Goal: Check status: Check status

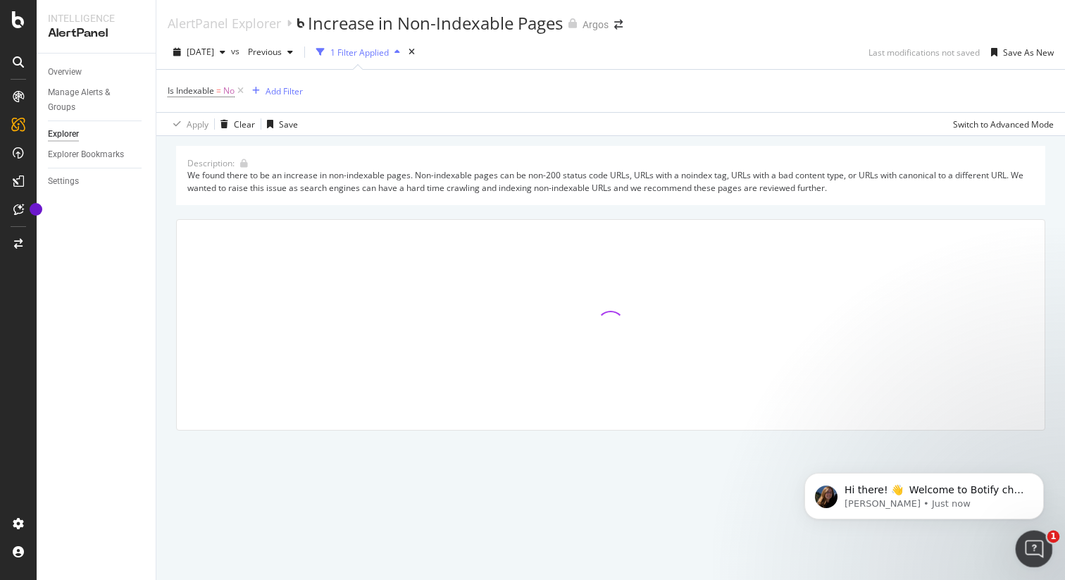
click at [1015, 559] on html at bounding box center [1032, 547] width 34 height 34
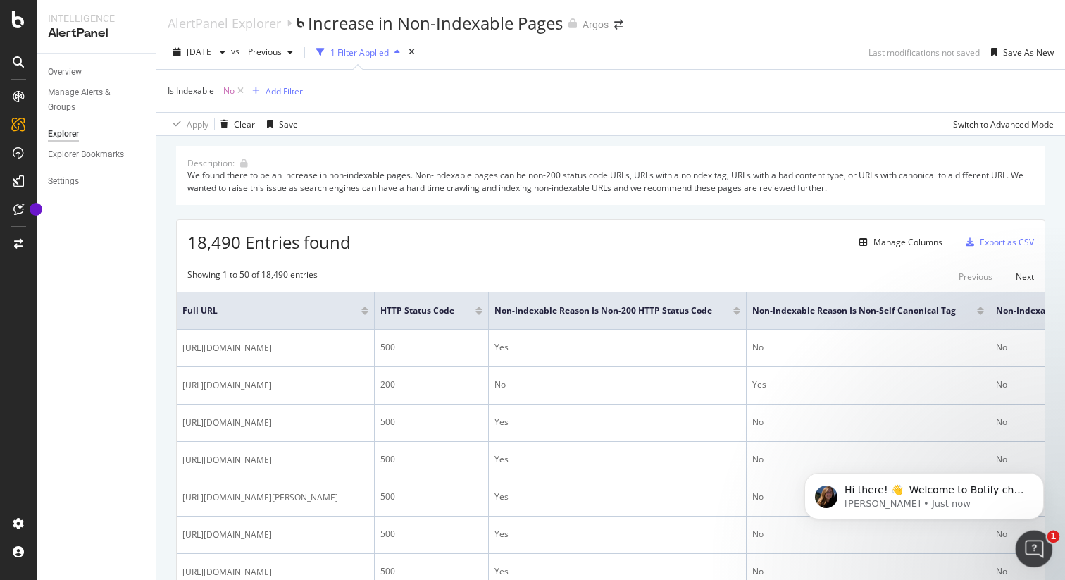
click at [1025, 540] on icon "Open Intercom Messenger" at bounding box center [1032, 546] width 23 height 23
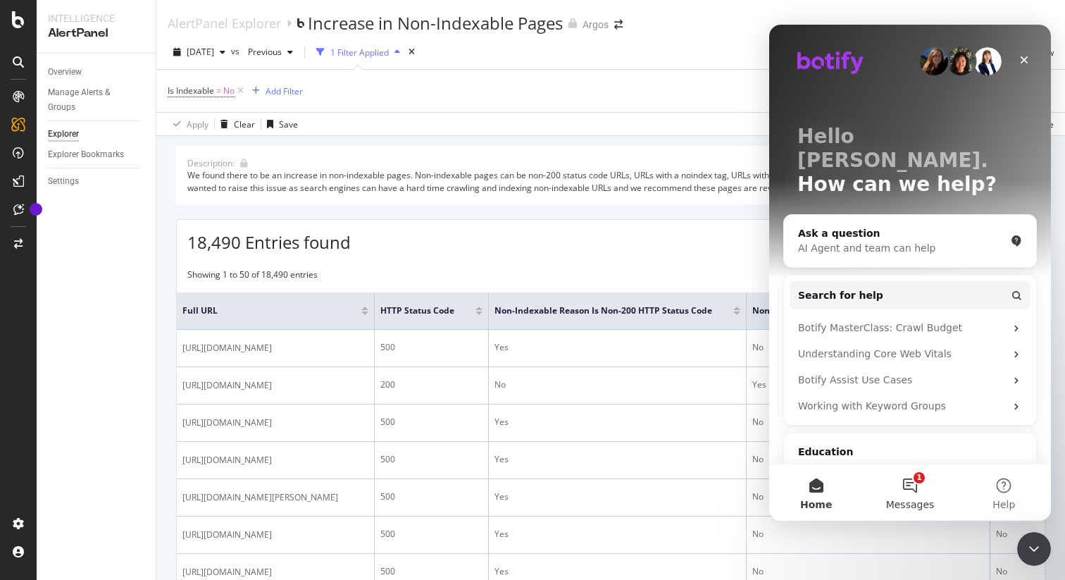
click at [923, 483] on button "1 Messages" at bounding box center [910, 492] width 94 height 56
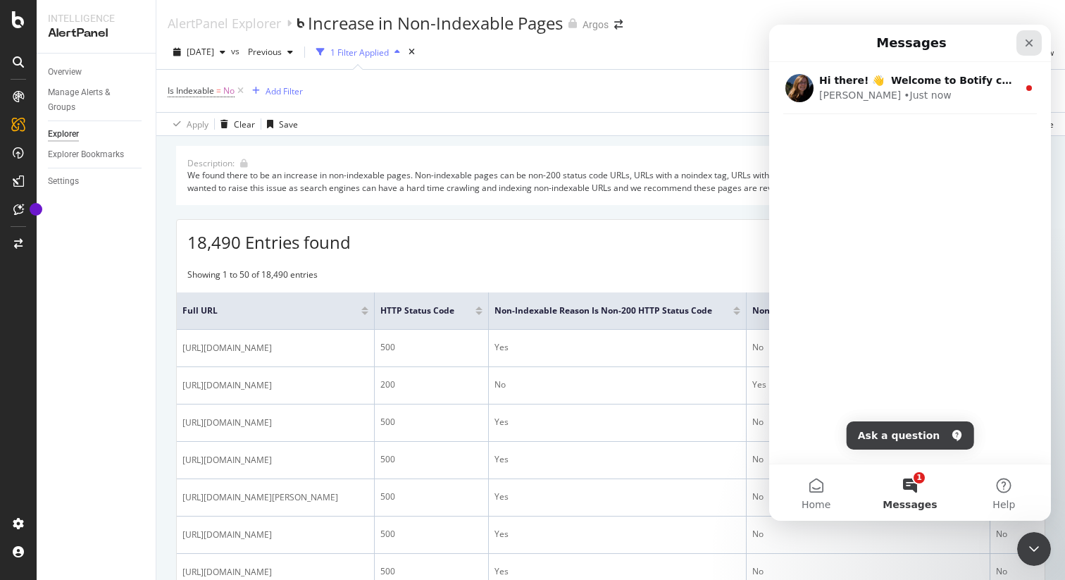
click at [1028, 44] on icon "Close" at bounding box center [1028, 42] width 11 height 11
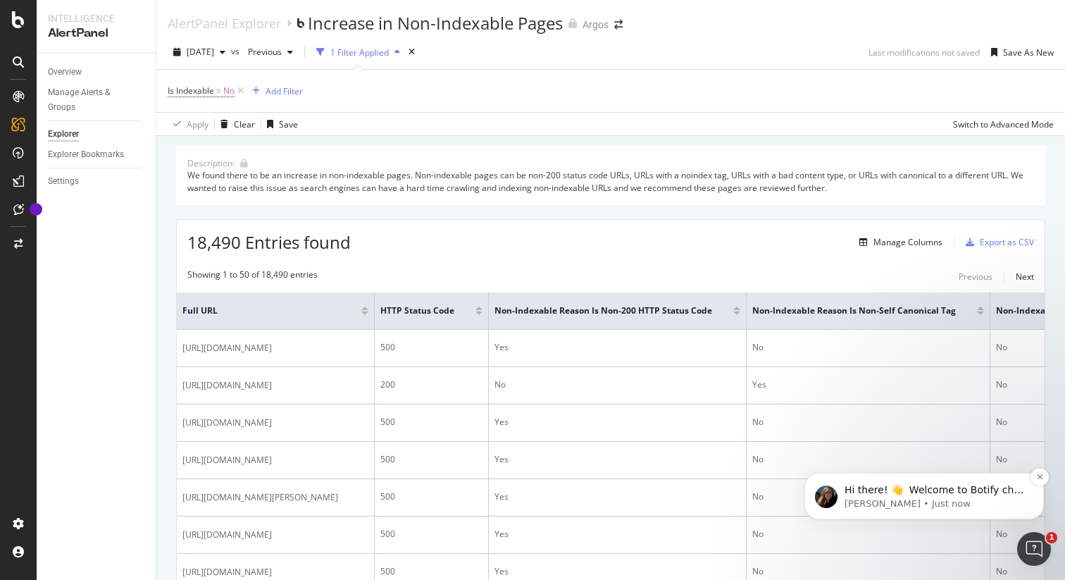
click at [938, 499] on p "Laura • Just now" at bounding box center [936, 503] width 182 height 13
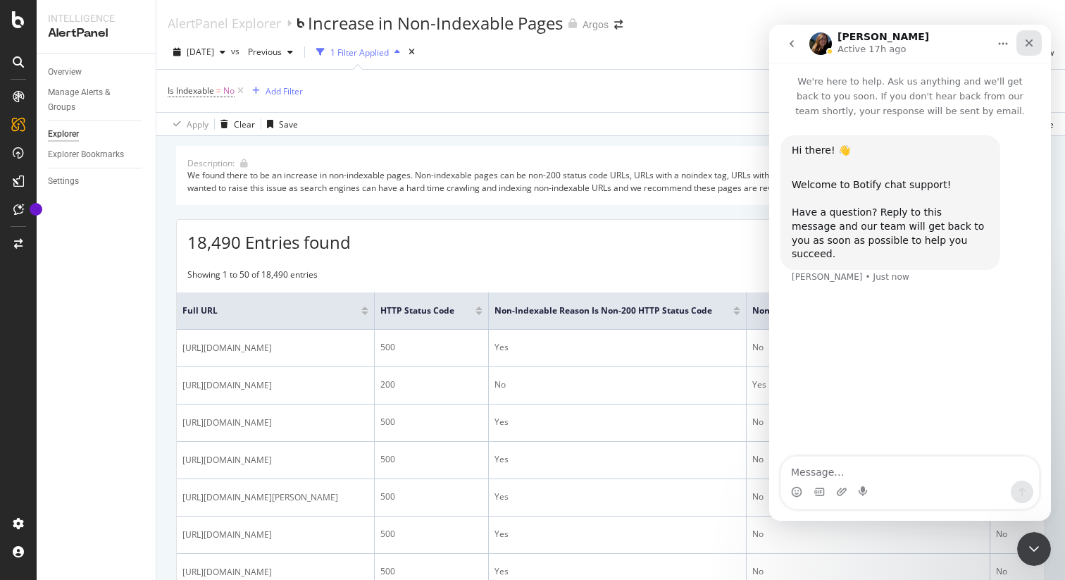
drag, startPoint x: 1027, startPoint y: 42, endPoint x: 1790, endPoint y: 68, distance: 763.3
click at [1027, 42] on icon "Close" at bounding box center [1028, 42] width 11 height 11
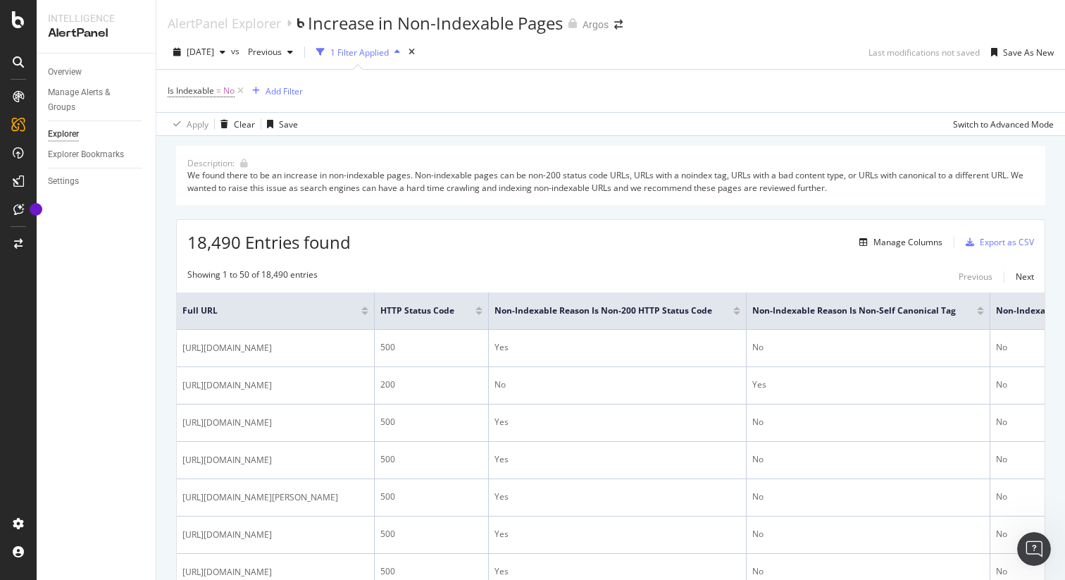
click at [695, 268] on div "Showing 1 to 50 of 18,490 entries Previous Next" at bounding box center [611, 276] width 868 height 17
click at [282, 51] on span "Previous" at bounding box center [261, 52] width 39 height 12
click at [520, 120] on div "Apply Clear Save Switch to Advanced Mode" at bounding box center [610, 123] width 909 height 23
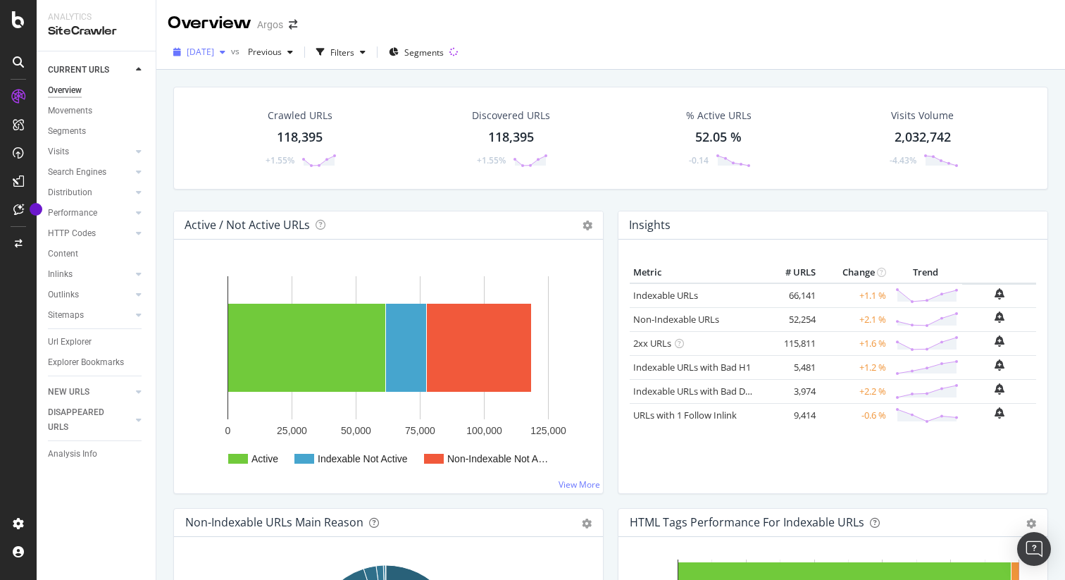
click at [231, 55] on div "button" at bounding box center [222, 52] width 17 height 8
click at [345, 35] on div "[DATE] vs Previous Filters Segments" at bounding box center [610, 52] width 909 height 35
click at [18, 30] on div at bounding box center [18, 290] width 37 height 580
click at [19, 24] on icon at bounding box center [18, 19] width 13 height 17
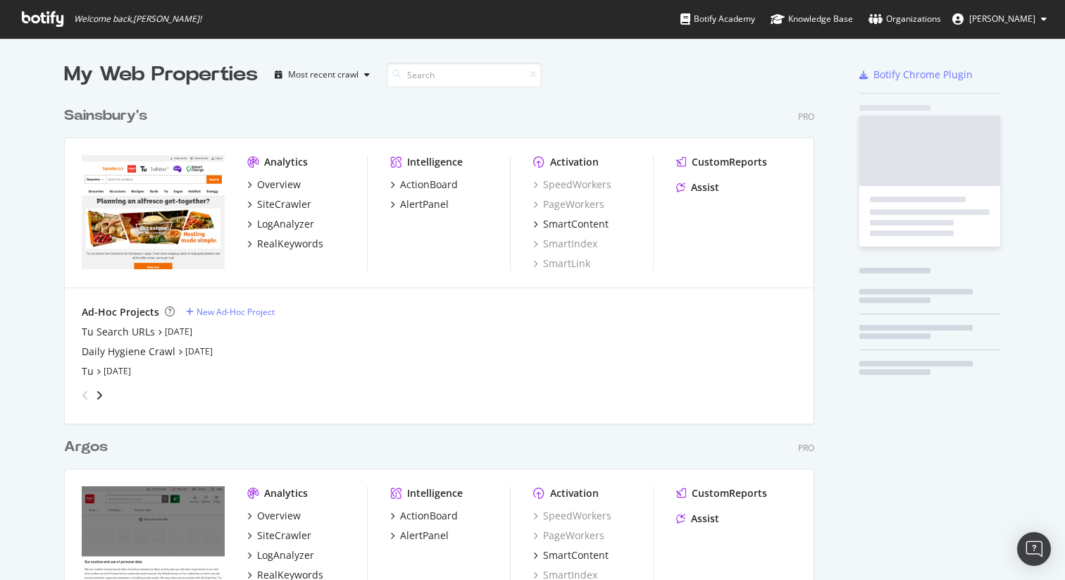
scroll to position [569, 1044]
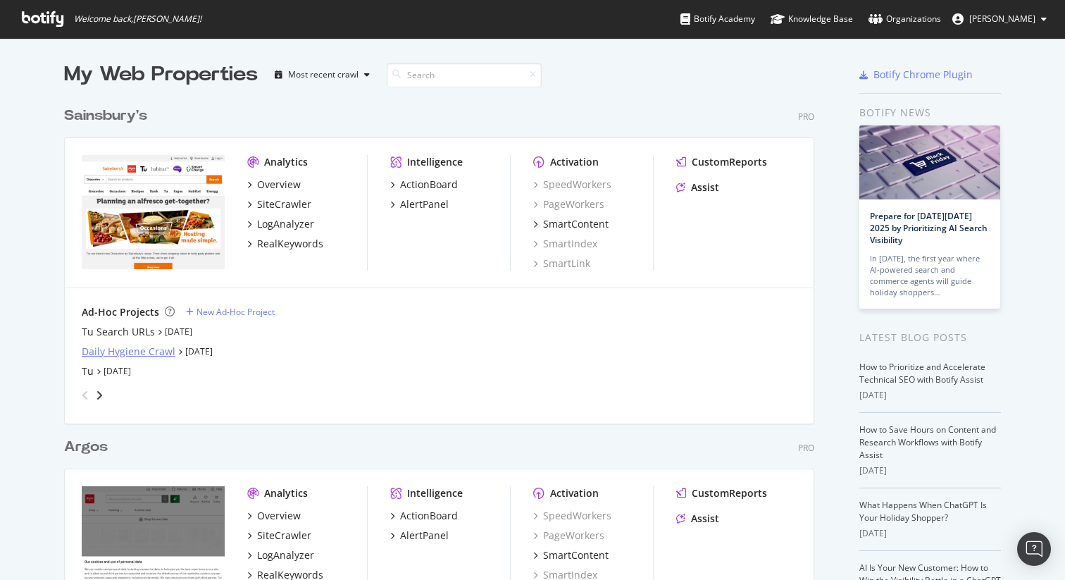
click at [132, 355] on div "Daily Hygiene Crawl" at bounding box center [129, 351] width 94 height 14
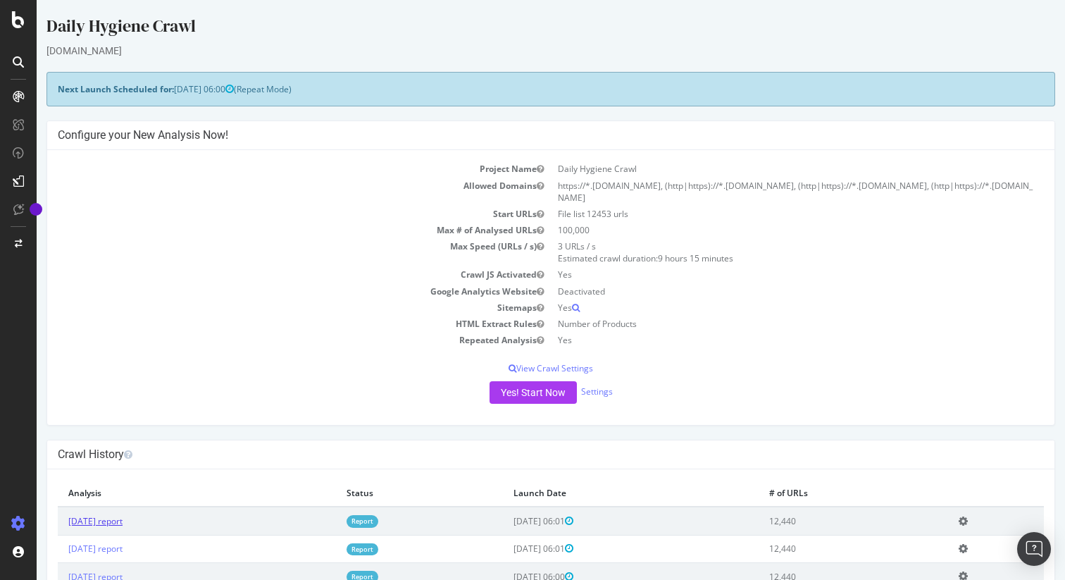
click at [115, 518] on link "[DATE] report" at bounding box center [95, 521] width 54 height 12
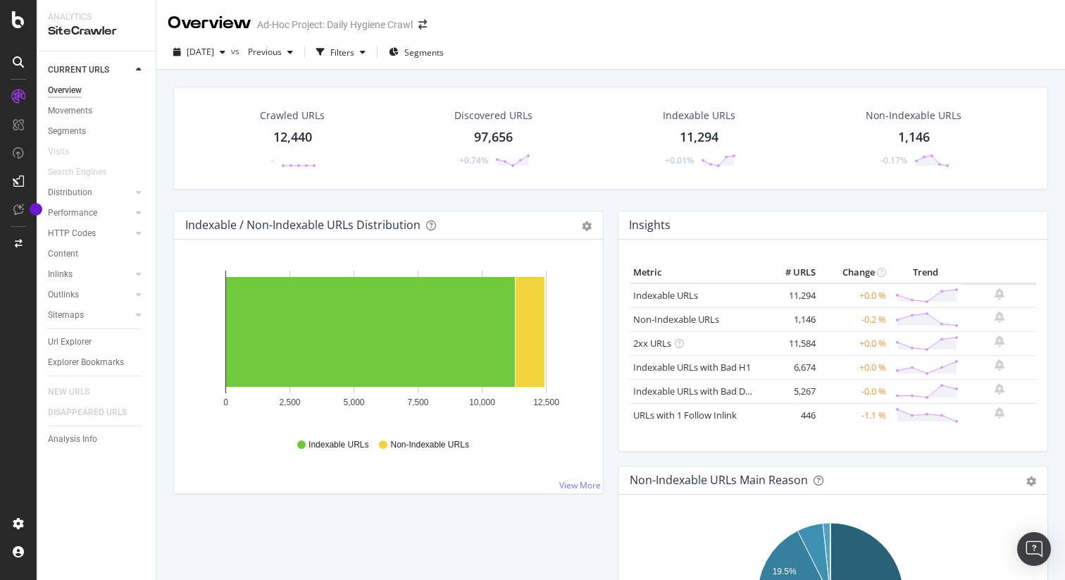
click at [493, 145] on div "97,656" at bounding box center [493, 137] width 39 height 18
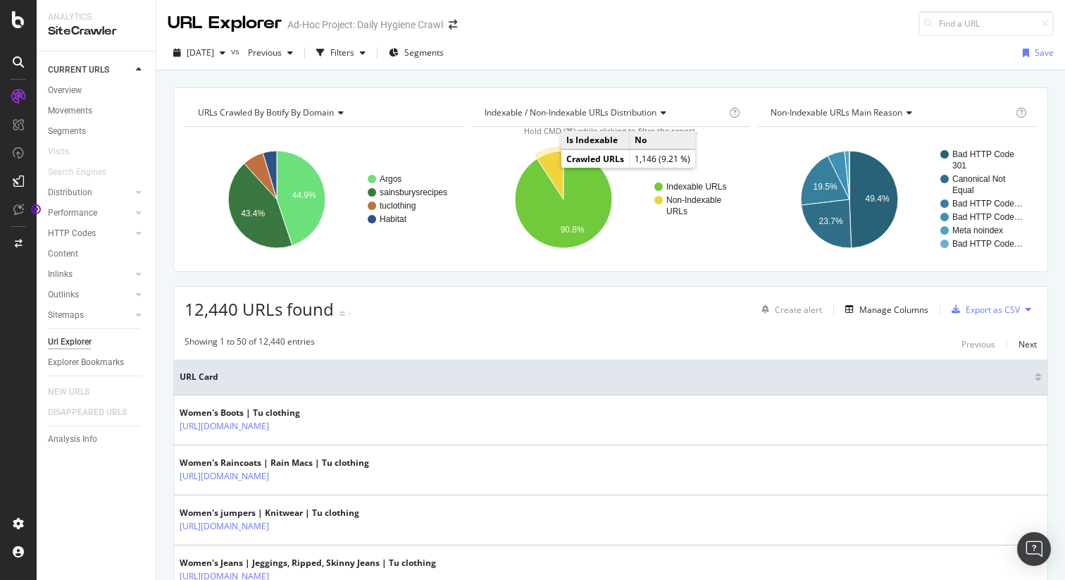
click at [552, 166] on icon "A chart." at bounding box center [550, 175] width 27 height 49
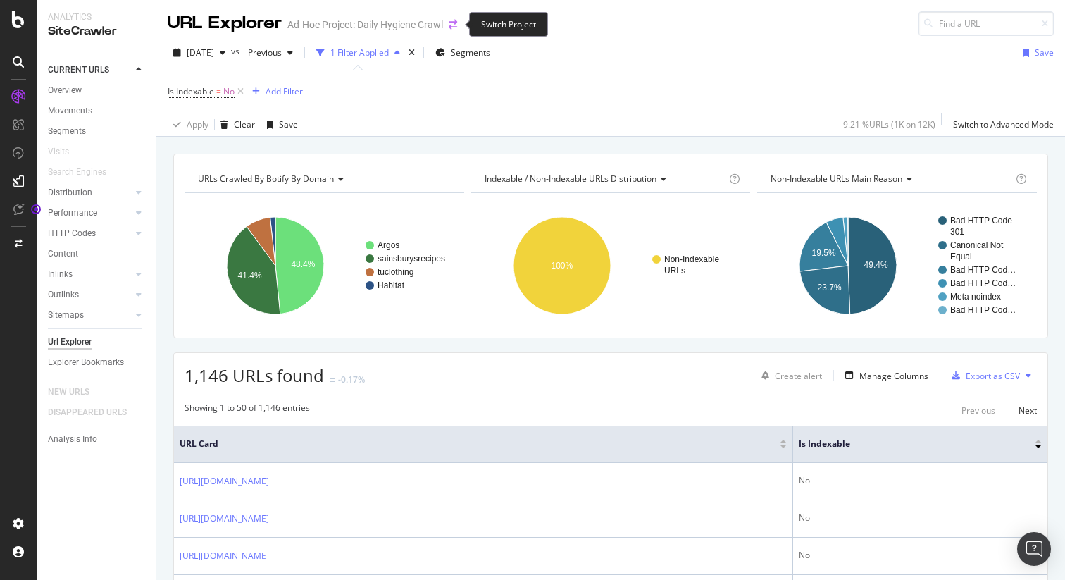
click at [455, 25] on icon "arrow-right-arrow-left" at bounding box center [453, 25] width 8 height 10
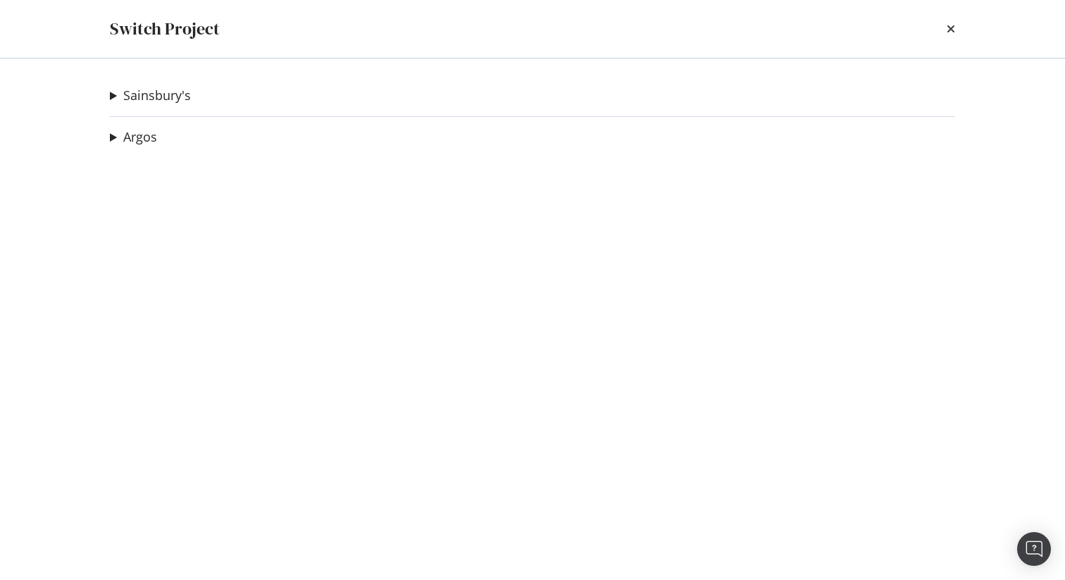
click at [113, 142] on summary "Argos" at bounding box center [133, 137] width 47 height 18
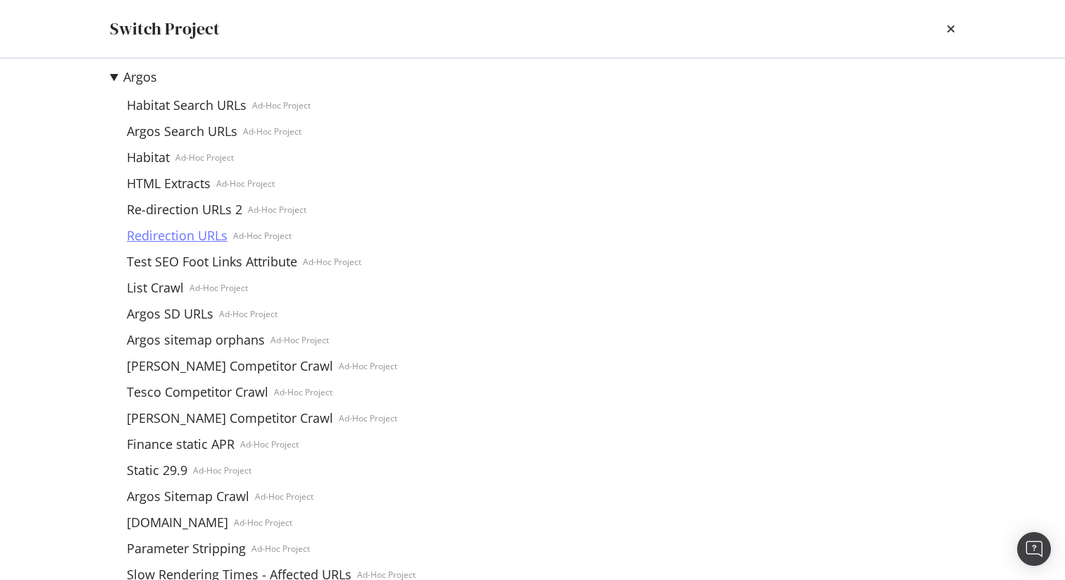
scroll to position [24, 0]
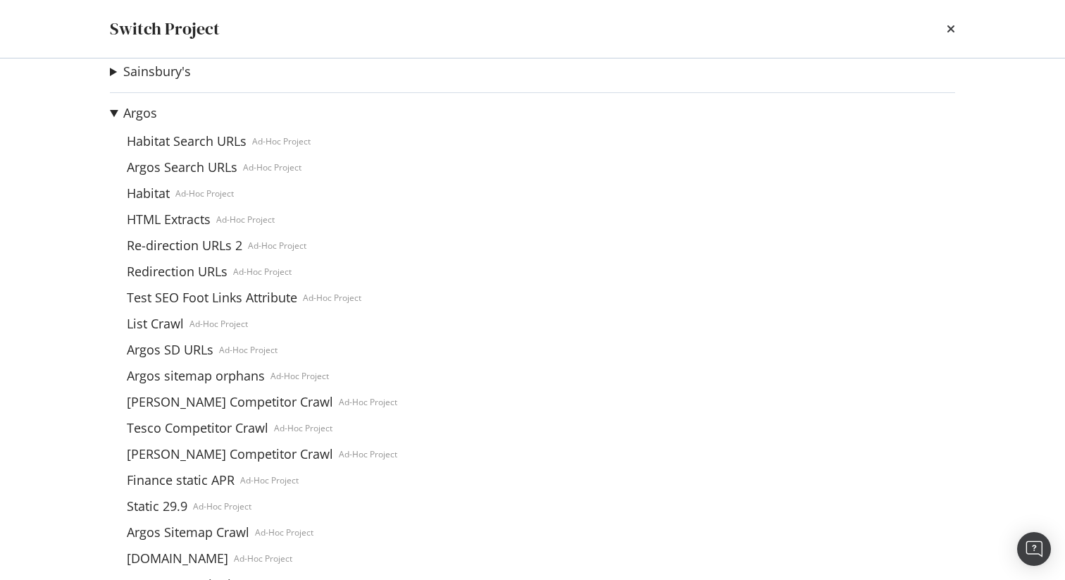
click at [118, 107] on summary "Argos" at bounding box center [263, 113] width 306 height 18
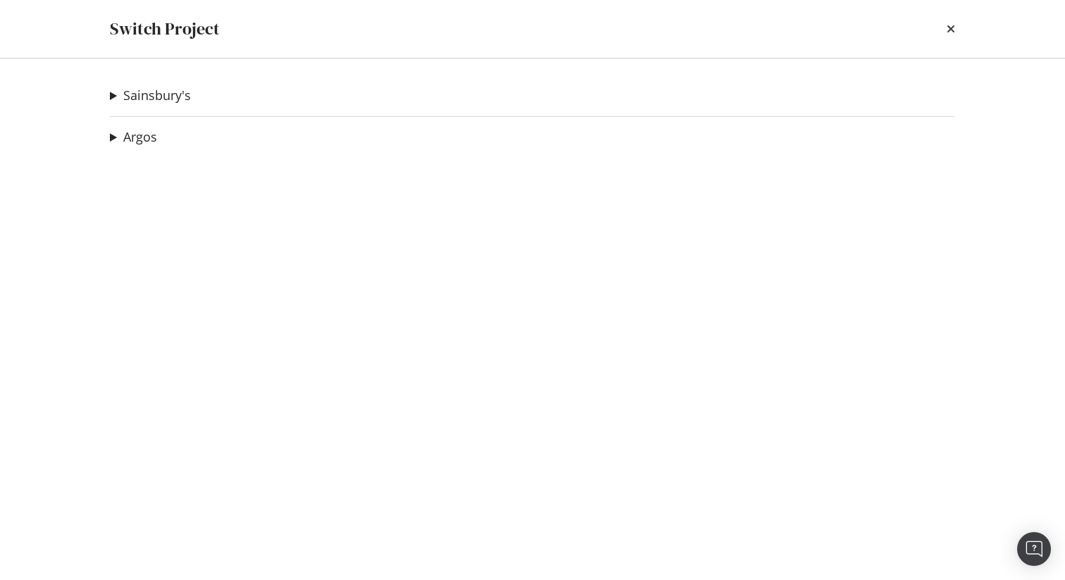
click at [956, 28] on div "Switch Project" at bounding box center [533, 29] width 902 height 58
click at [950, 25] on icon "times" at bounding box center [951, 28] width 8 height 11
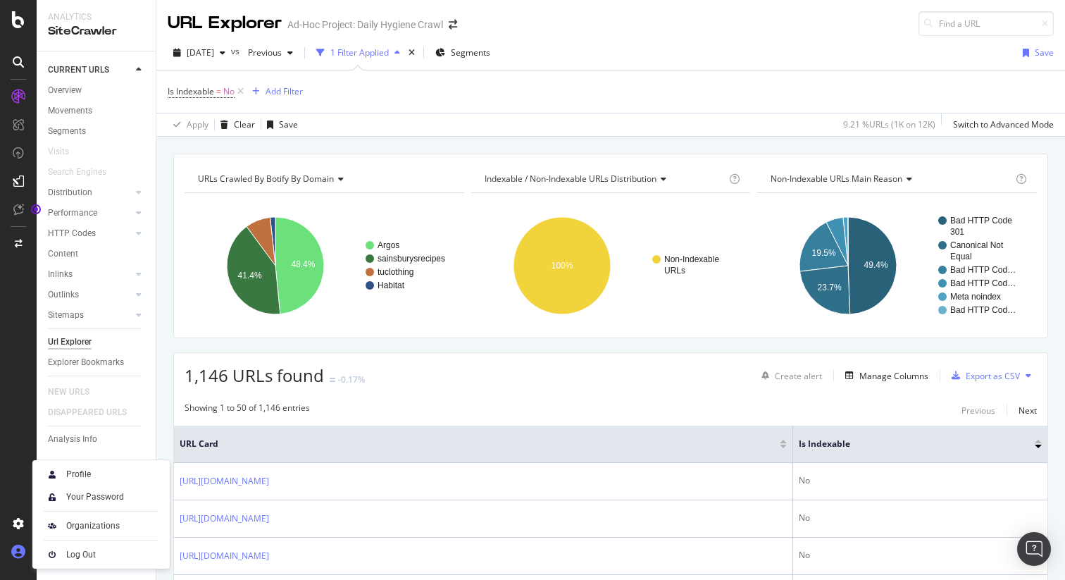
click at [16, 559] on div at bounding box center [18, 551] width 34 height 23
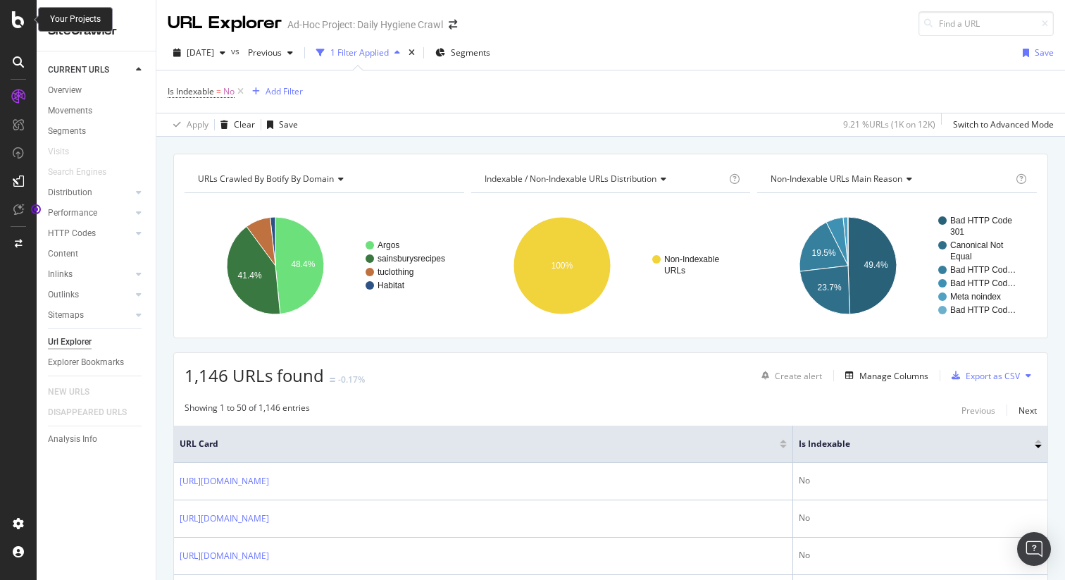
click at [23, 13] on icon at bounding box center [18, 19] width 13 height 17
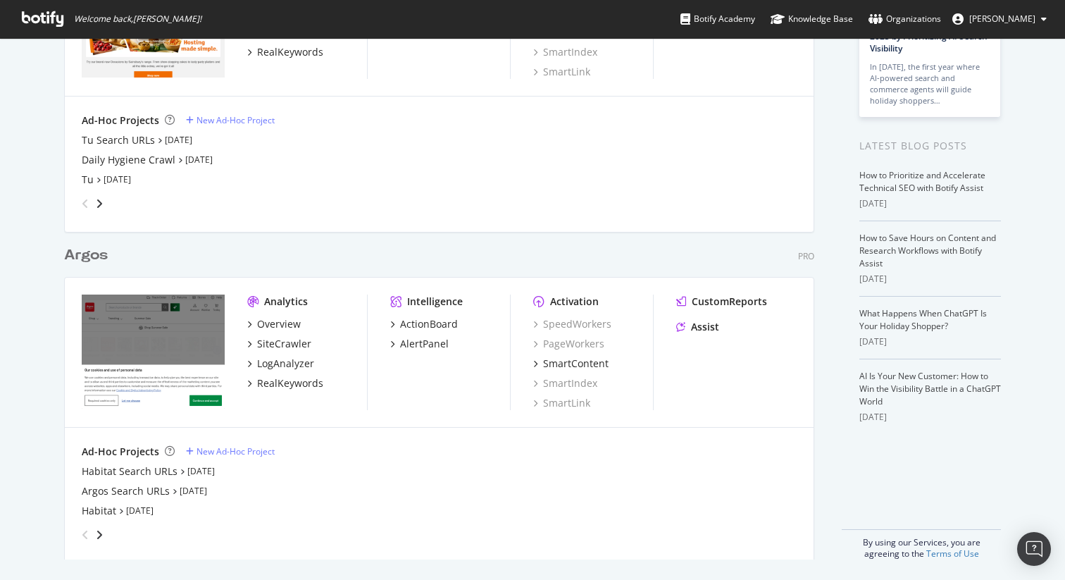
scroll to position [194, 0]
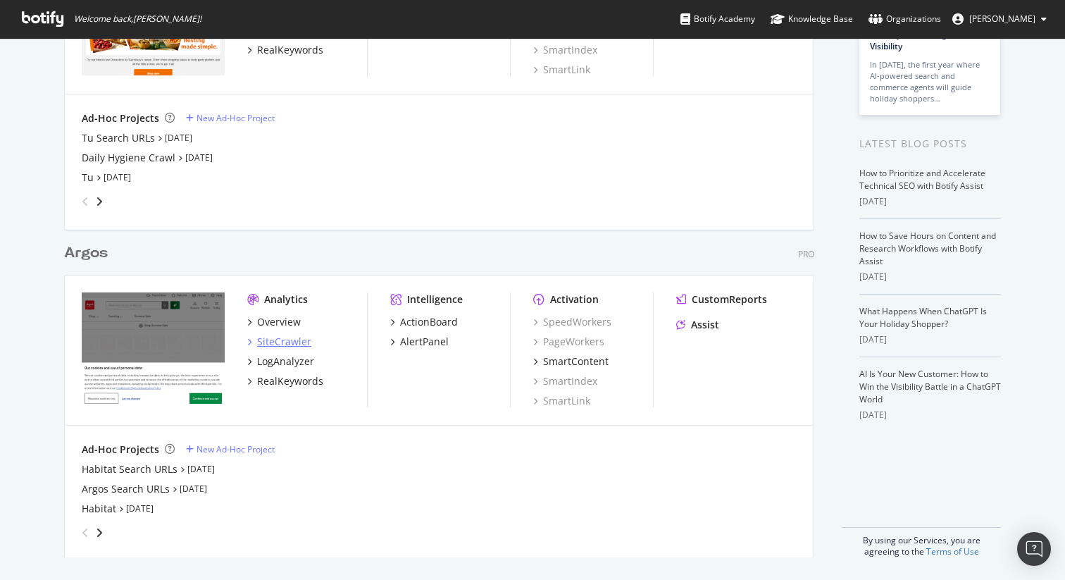
click at [281, 338] on div "SiteCrawler" at bounding box center [284, 342] width 54 height 14
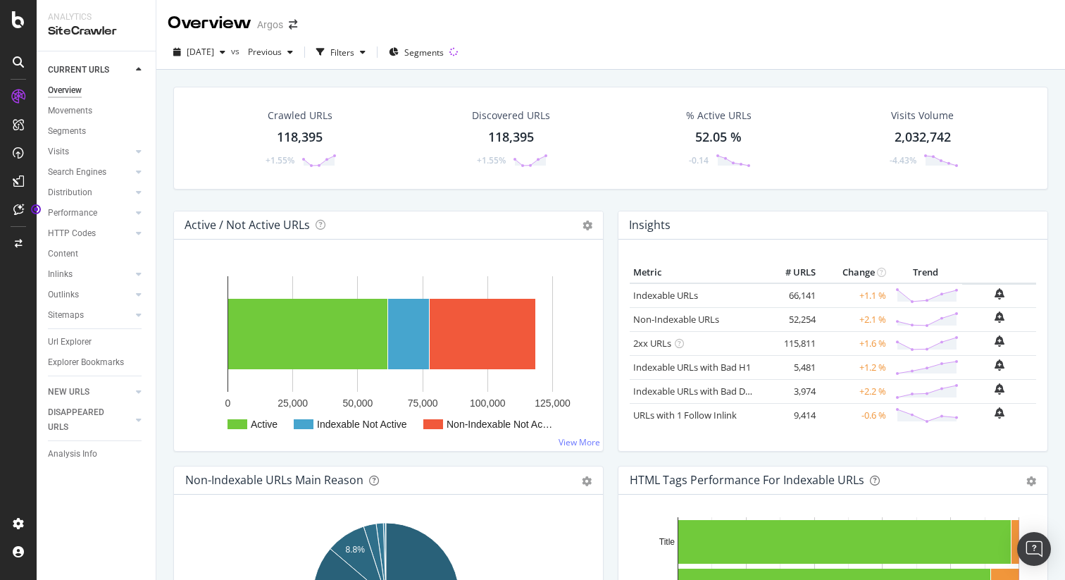
click at [311, 140] on div "118,395" at bounding box center [300, 137] width 46 height 18
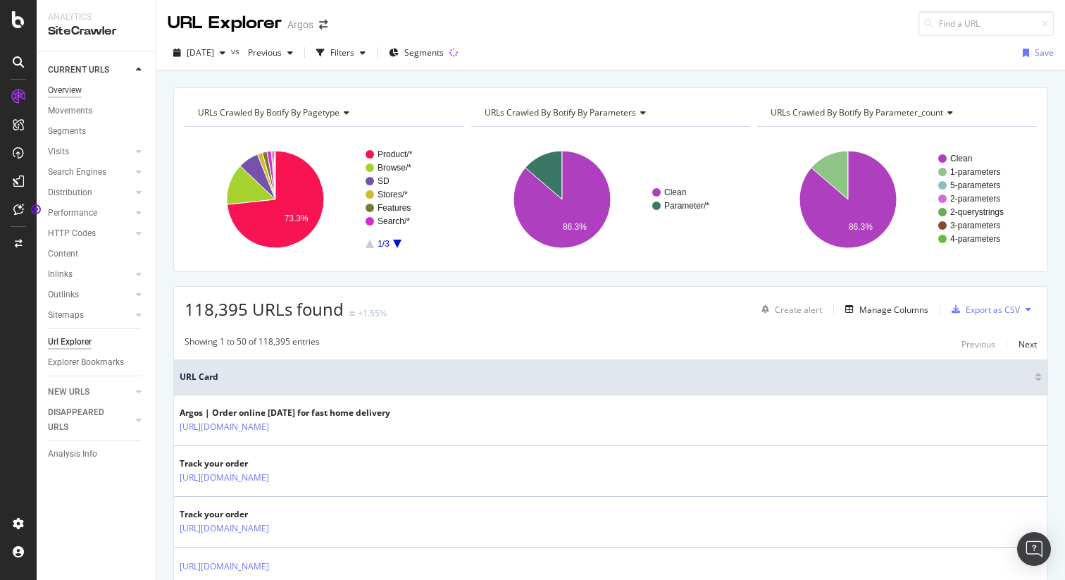
click at [75, 92] on div "Overview" at bounding box center [65, 90] width 34 height 15
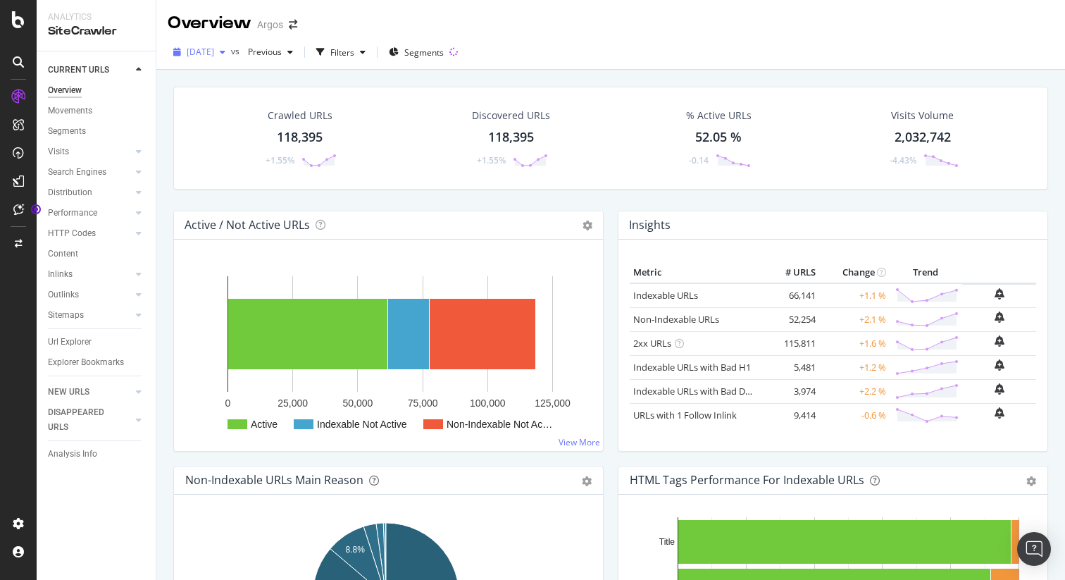
click at [225, 54] on icon "button" at bounding box center [223, 52] width 6 height 8
click at [23, 246] on div at bounding box center [18, 243] width 34 height 23
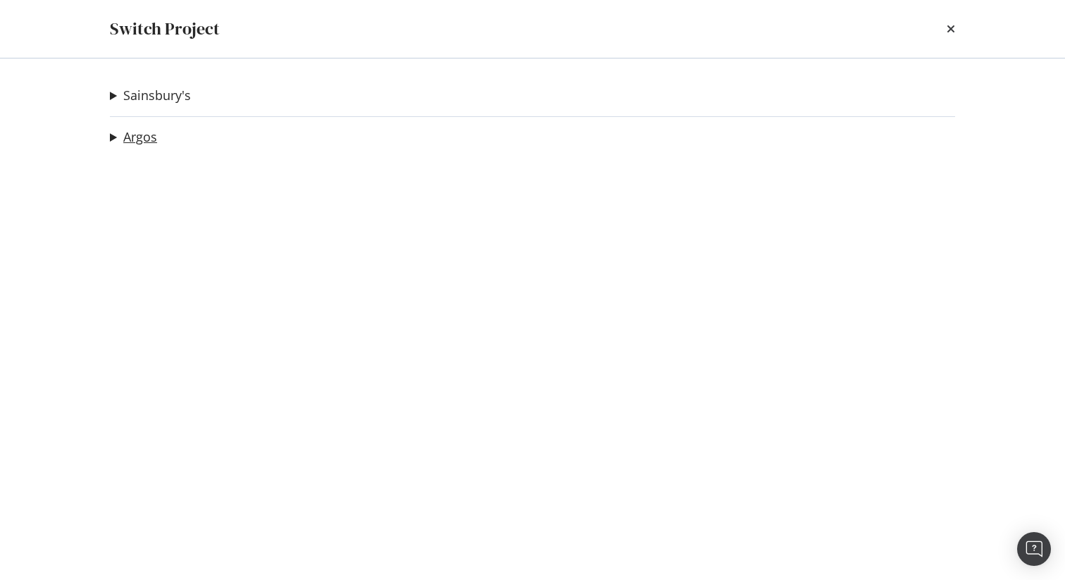
click at [123, 137] on link "Argos" at bounding box center [140, 137] width 34 height 15
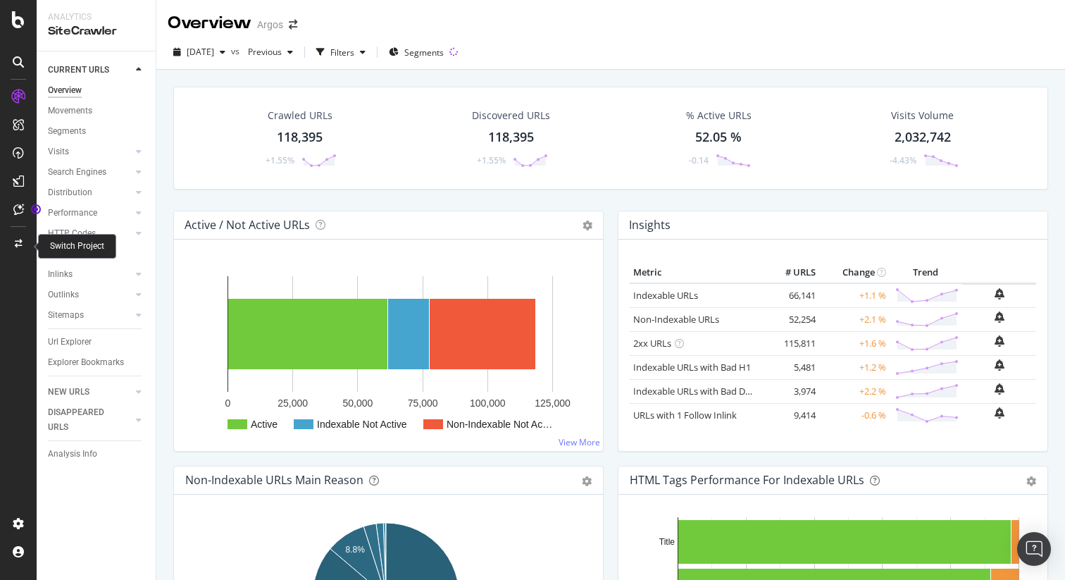
click at [9, 239] on div at bounding box center [18, 243] width 34 height 23
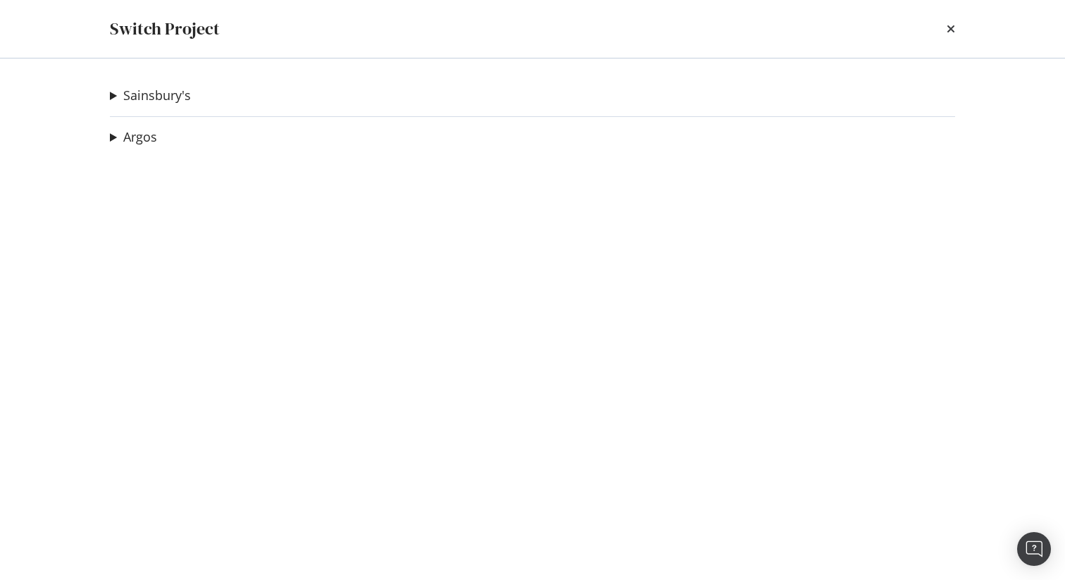
click at [116, 138] on summary "Argos" at bounding box center [133, 137] width 47 height 18
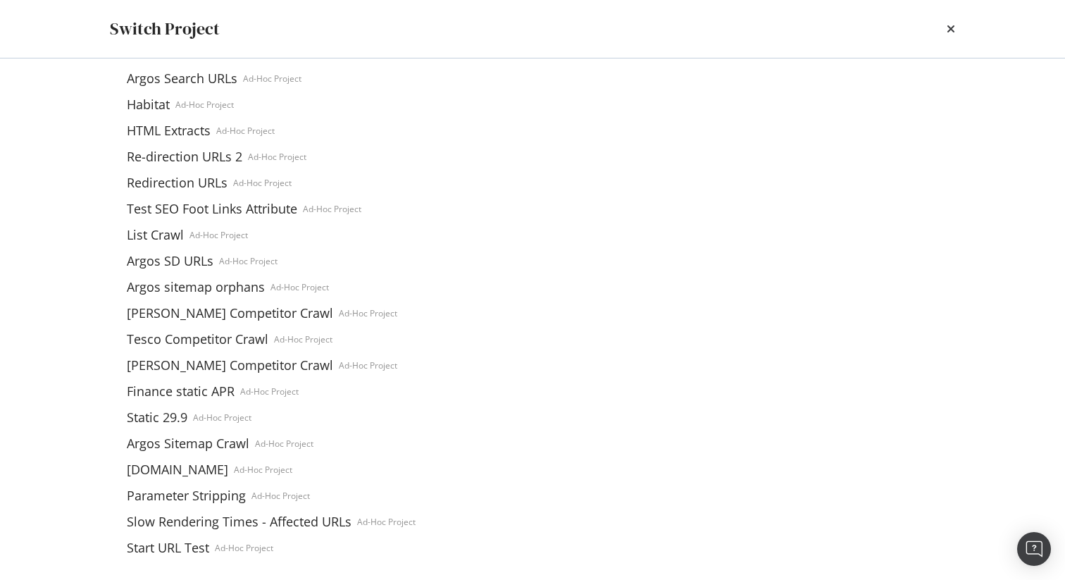
scroll to position [116, 0]
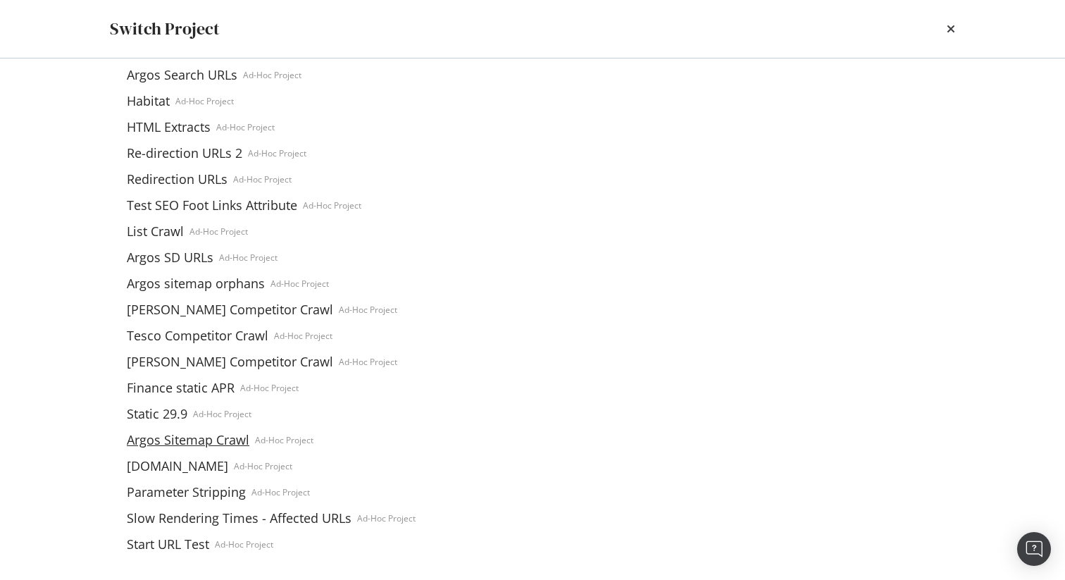
click at [208, 444] on link "Argos Sitemap Crawl" at bounding box center [188, 439] width 134 height 15
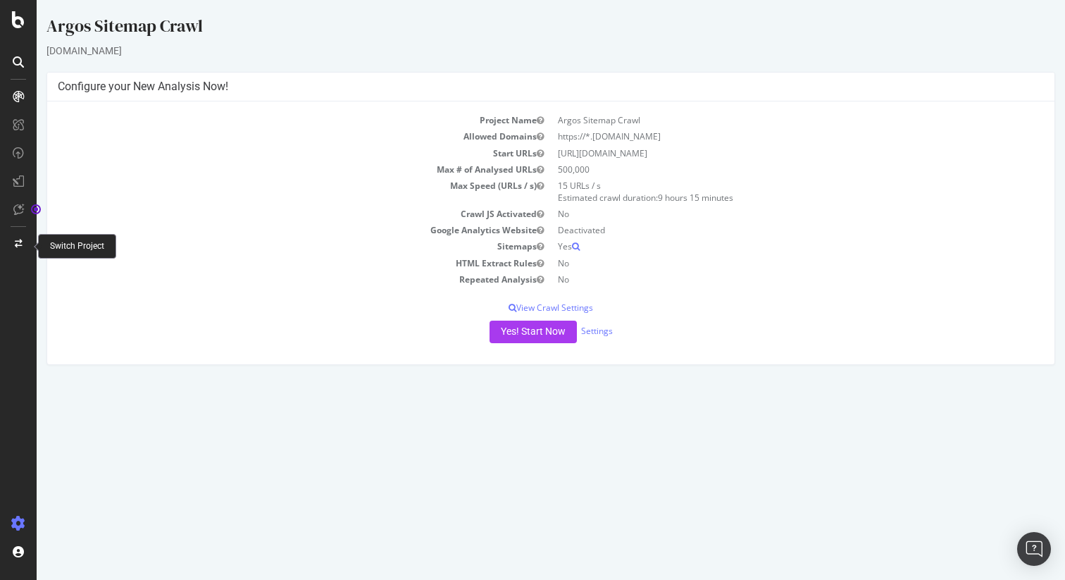
click at [15, 244] on icon at bounding box center [19, 243] width 8 height 8
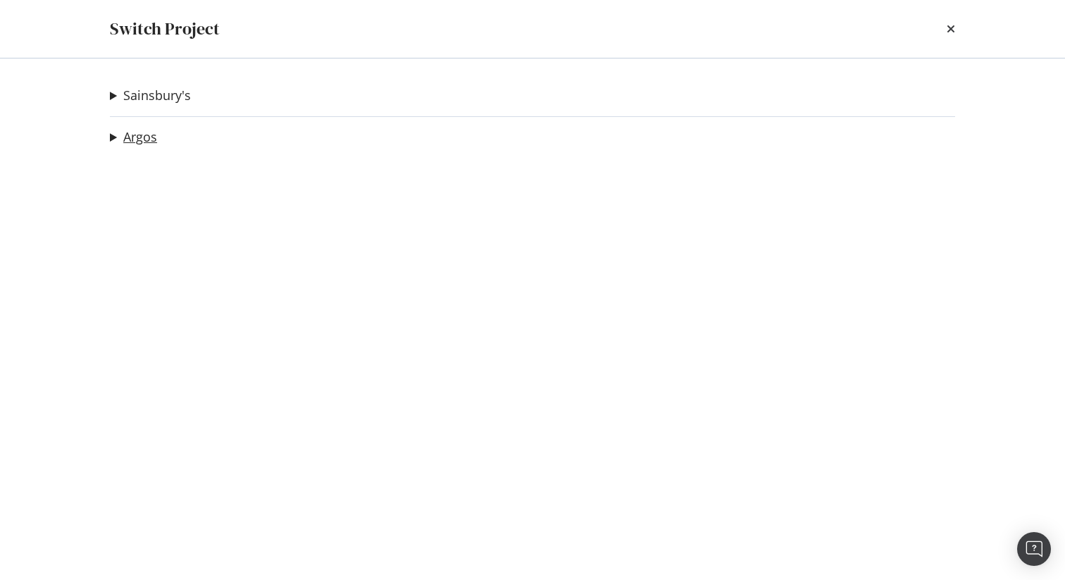
click at [144, 133] on link "Argos" at bounding box center [140, 137] width 34 height 15
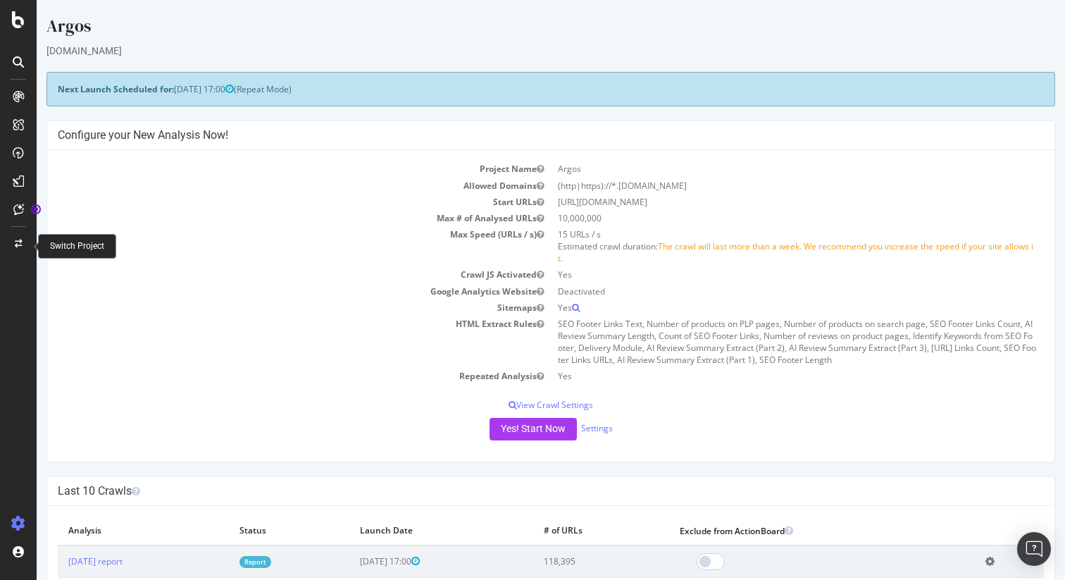
click at [17, 251] on div at bounding box center [18, 243] width 34 height 23
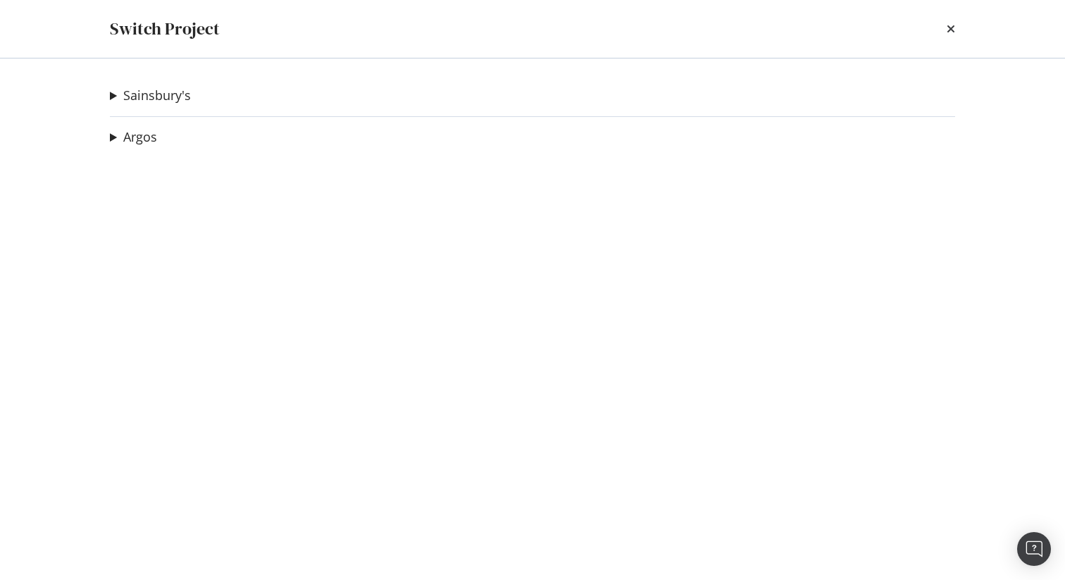
click at [113, 137] on summary "Argos" at bounding box center [133, 137] width 47 height 18
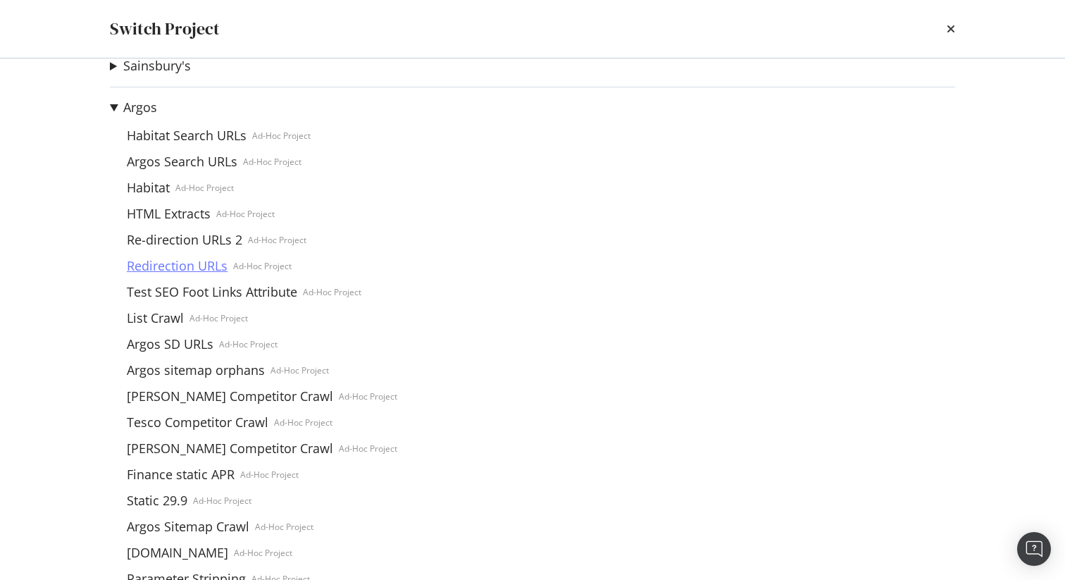
scroll to position [30, 0]
click at [158, 310] on link "List Crawl" at bounding box center [155, 317] width 68 height 15
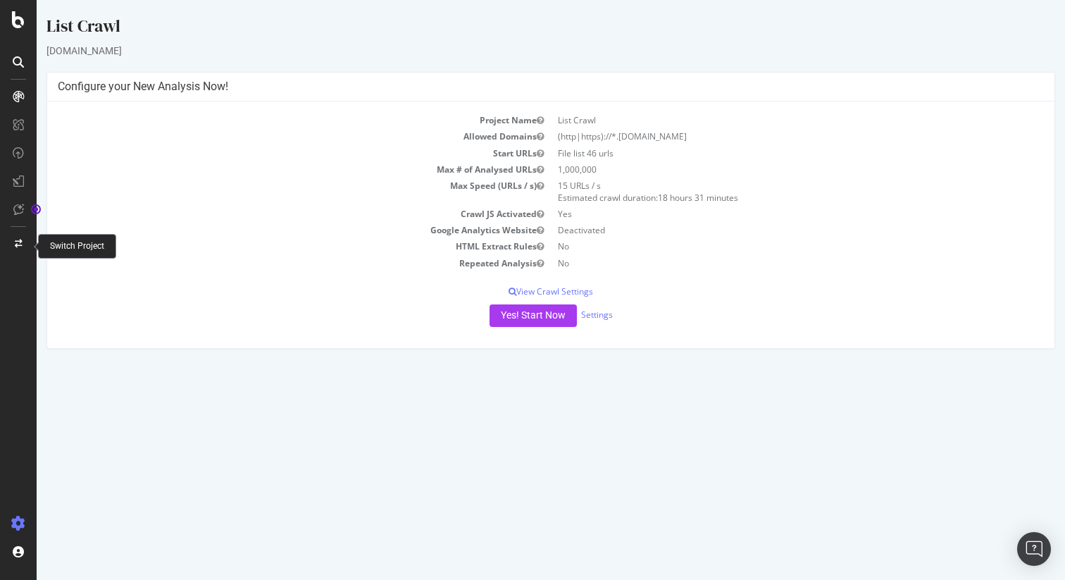
click at [24, 239] on div at bounding box center [18, 243] width 34 height 23
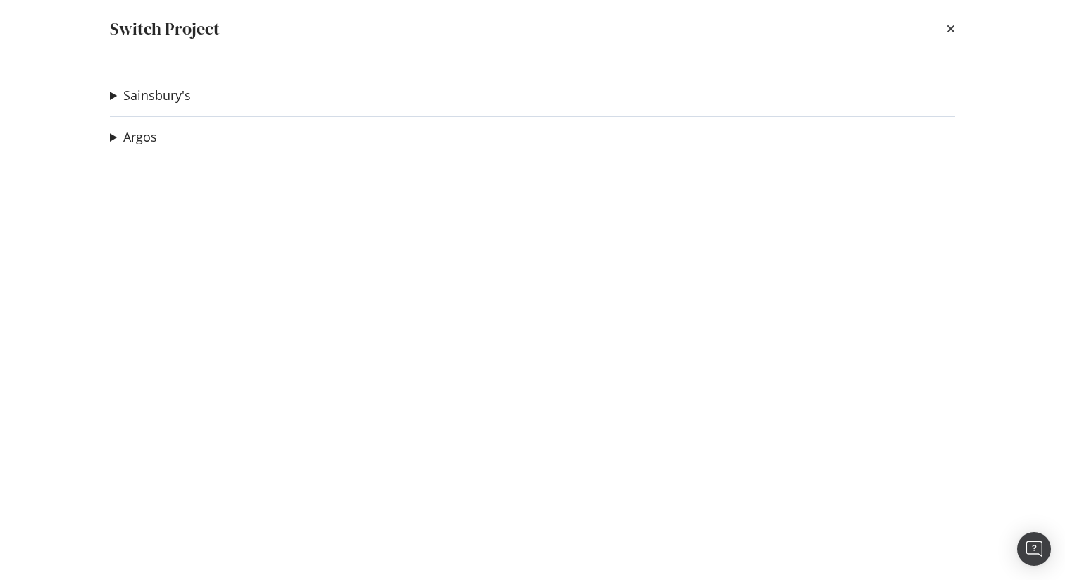
click at [112, 139] on summary "Argos" at bounding box center [133, 137] width 47 height 18
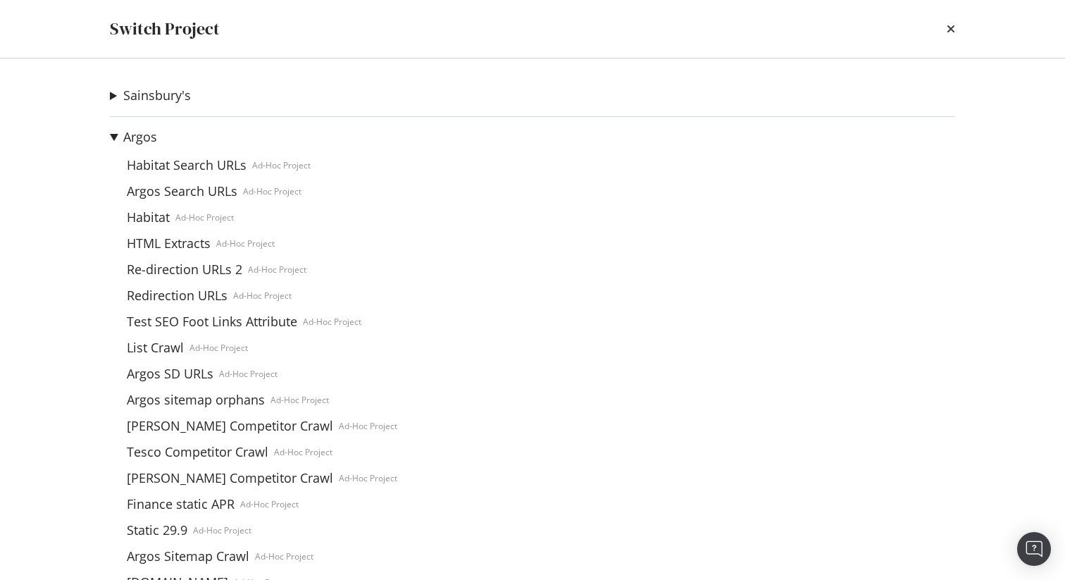
click at [111, 90] on summary "Sainsbury's" at bounding box center [150, 96] width 81 height 18
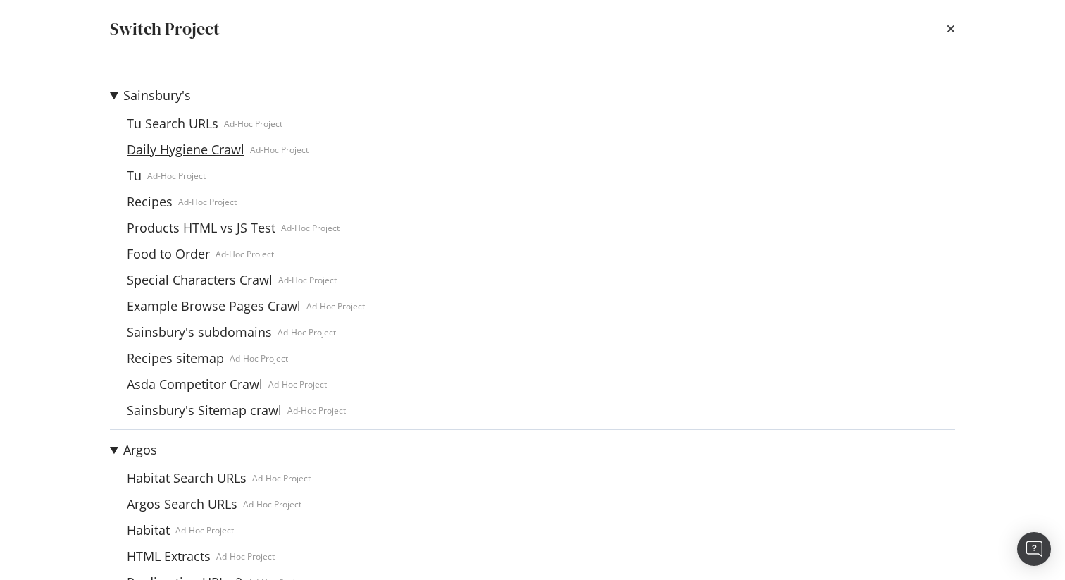
click at [168, 142] on link "Daily Hygiene Crawl" at bounding box center [185, 149] width 129 height 15
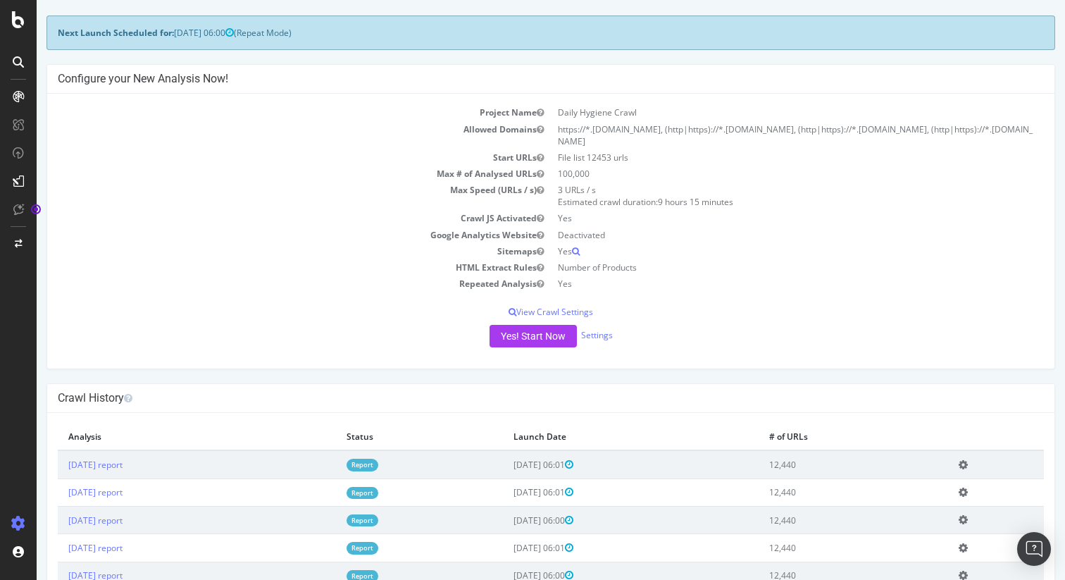
scroll to position [87, 0]
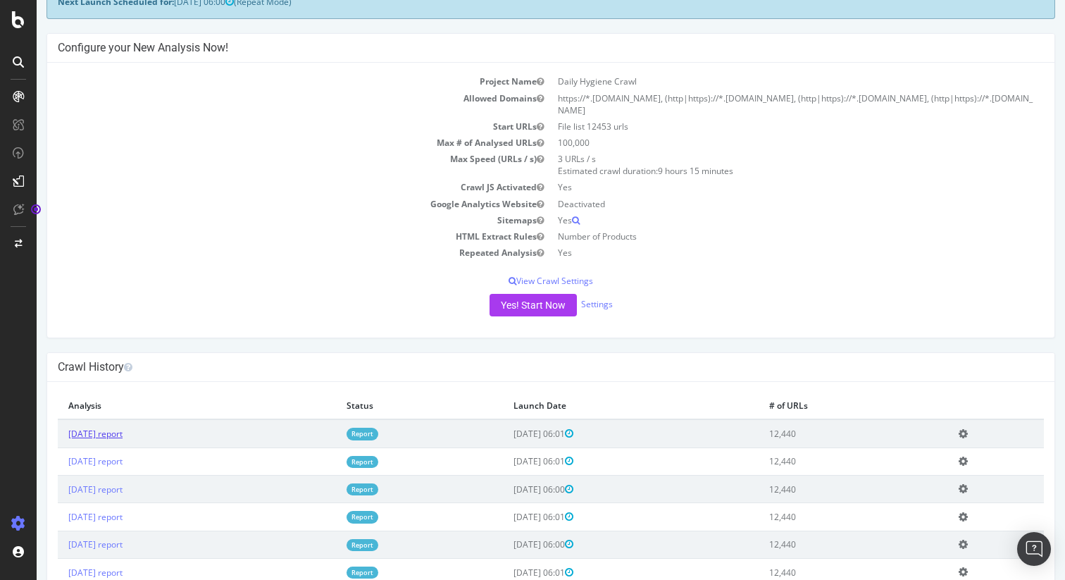
click at [123, 434] on link "[DATE] report" at bounding box center [95, 434] width 54 height 12
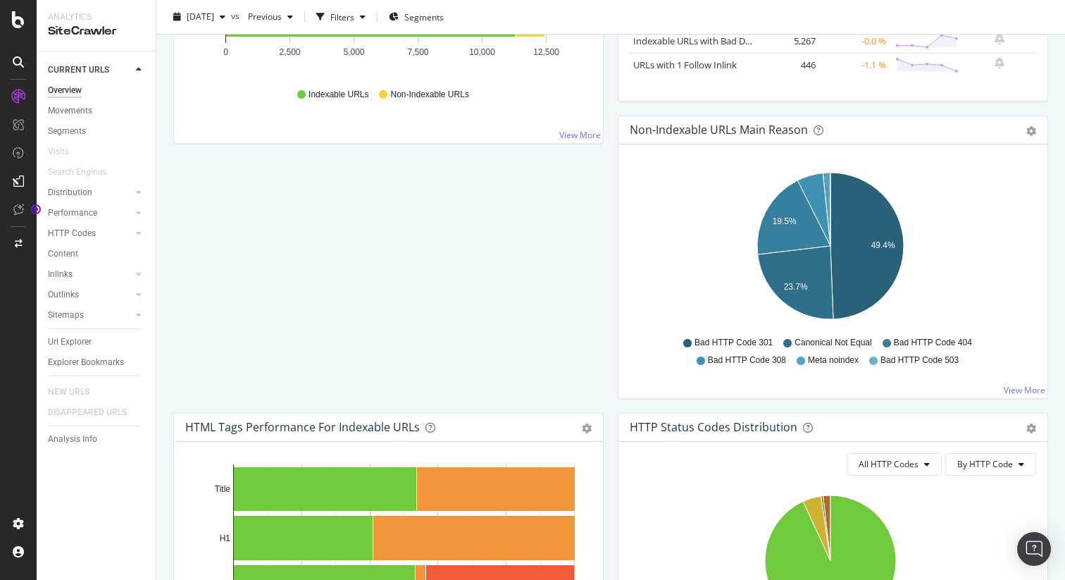
scroll to position [355, 0]
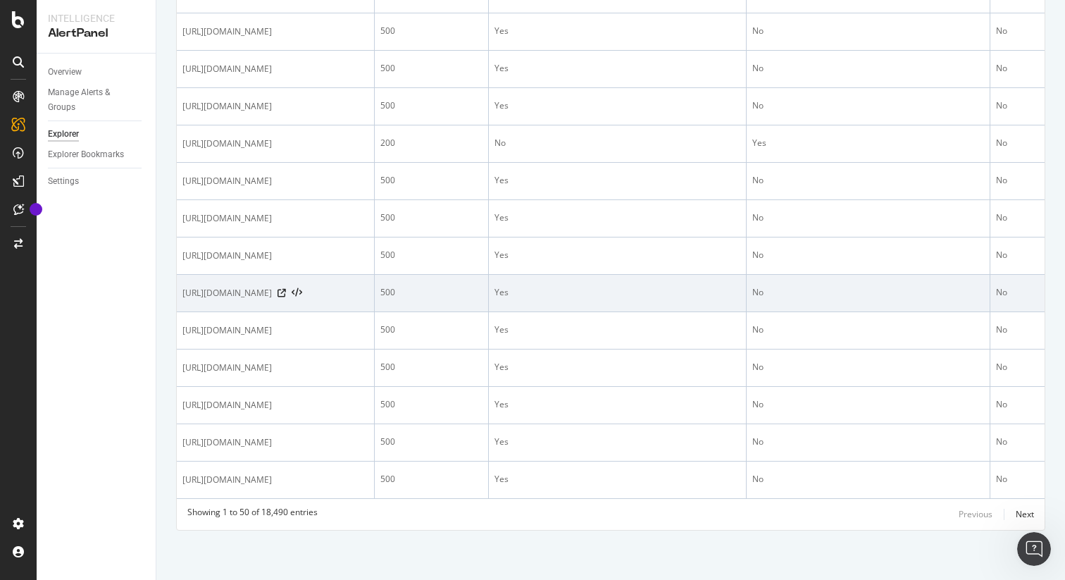
scroll to position [1990, 0]
click at [286, 289] on icon at bounding box center [282, 293] width 8 height 8
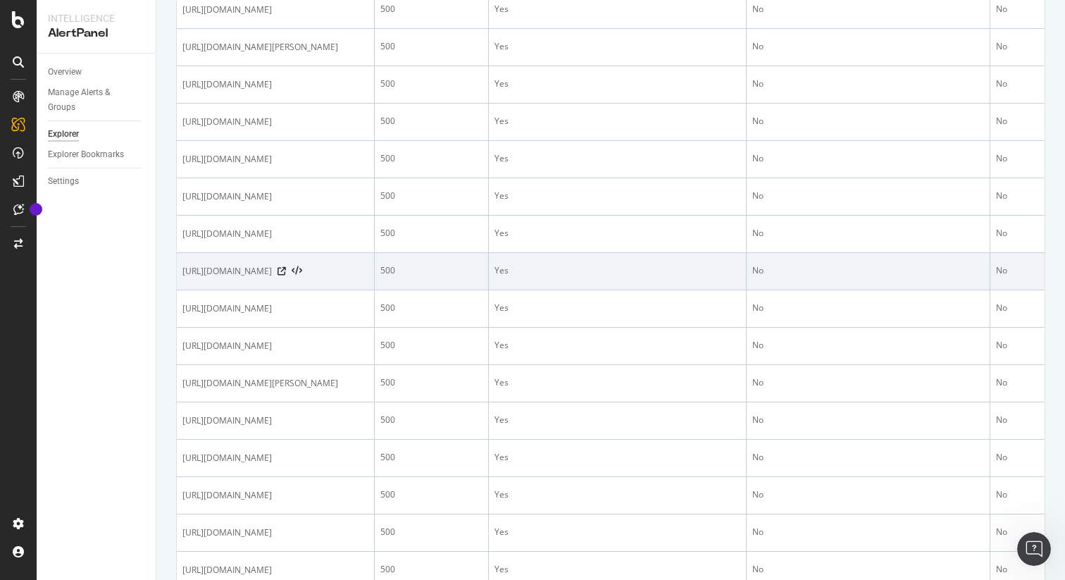
scroll to position [0, 0]
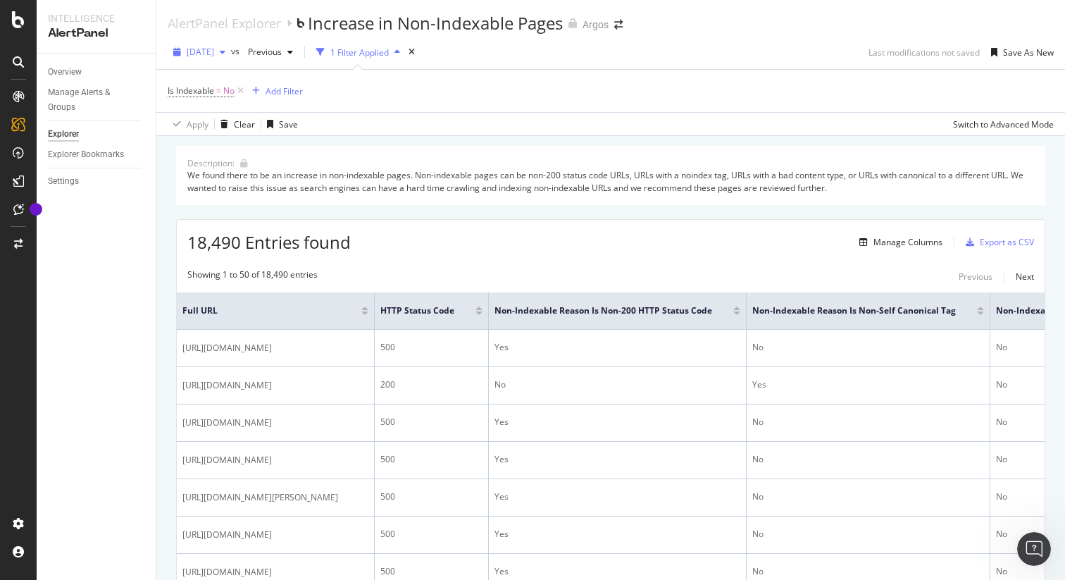
click at [214, 58] on div "2025 Sep. 24th" at bounding box center [199, 52] width 63 height 21
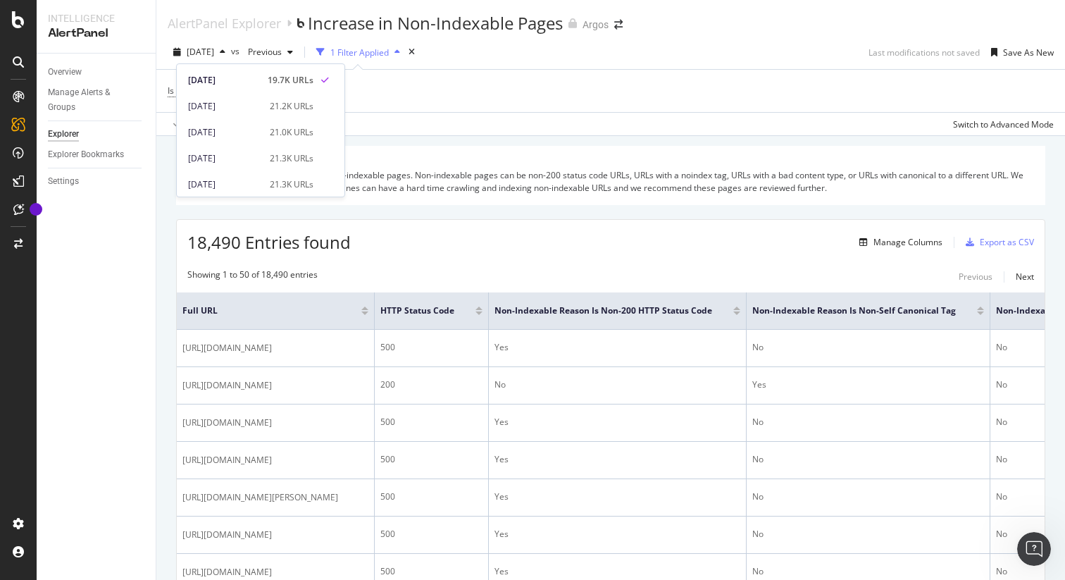
click at [479, 83] on div "Is Indexable = No Add Filter" at bounding box center [611, 91] width 886 height 42
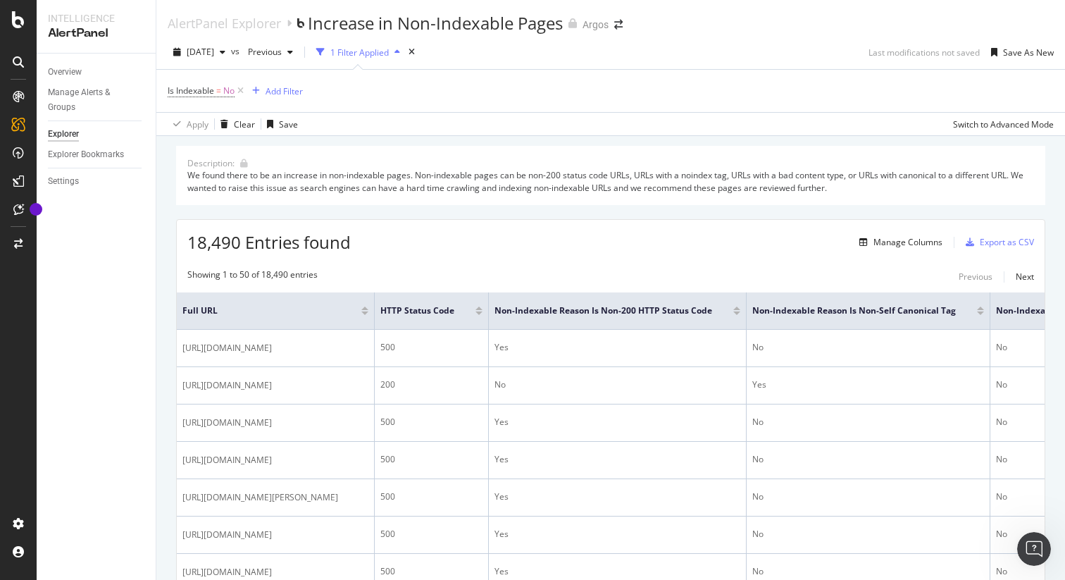
click at [594, 46] on div "2025 Sep. 24th vs Previous 1 Filter Applied Last modifications not saved Save A…" at bounding box center [610, 55] width 909 height 28
click at [546, 126] on div "Apply Clear Save Switch to Advanced Mode" at bounding box center [610, 123] width 909 height 23
click at [594, 27] on div "Argos" at bounding box center [596, 25] width 26 height 14
click at [784, 28] on div "AlertPanel Explorer Increase in Non-Indexable Pages Argos" at bounding box center [610, 17] width 909 height 35
click at [509, 275] on div "Showing 1 to 50 of 18,490 entries Previous Next" at bounding box center [611, 276] width 868 height 17
